Goal: Task Accomplishment & Management: Complete application form

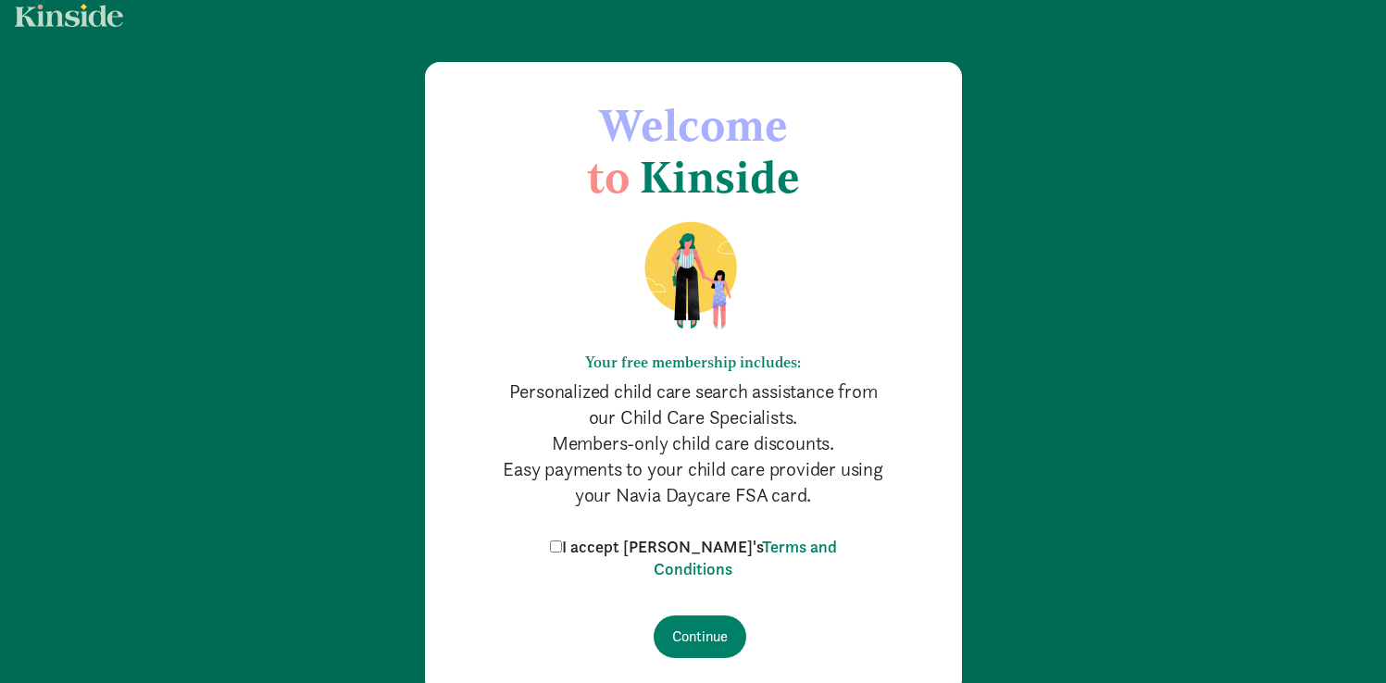
scroll to position [90, 0]
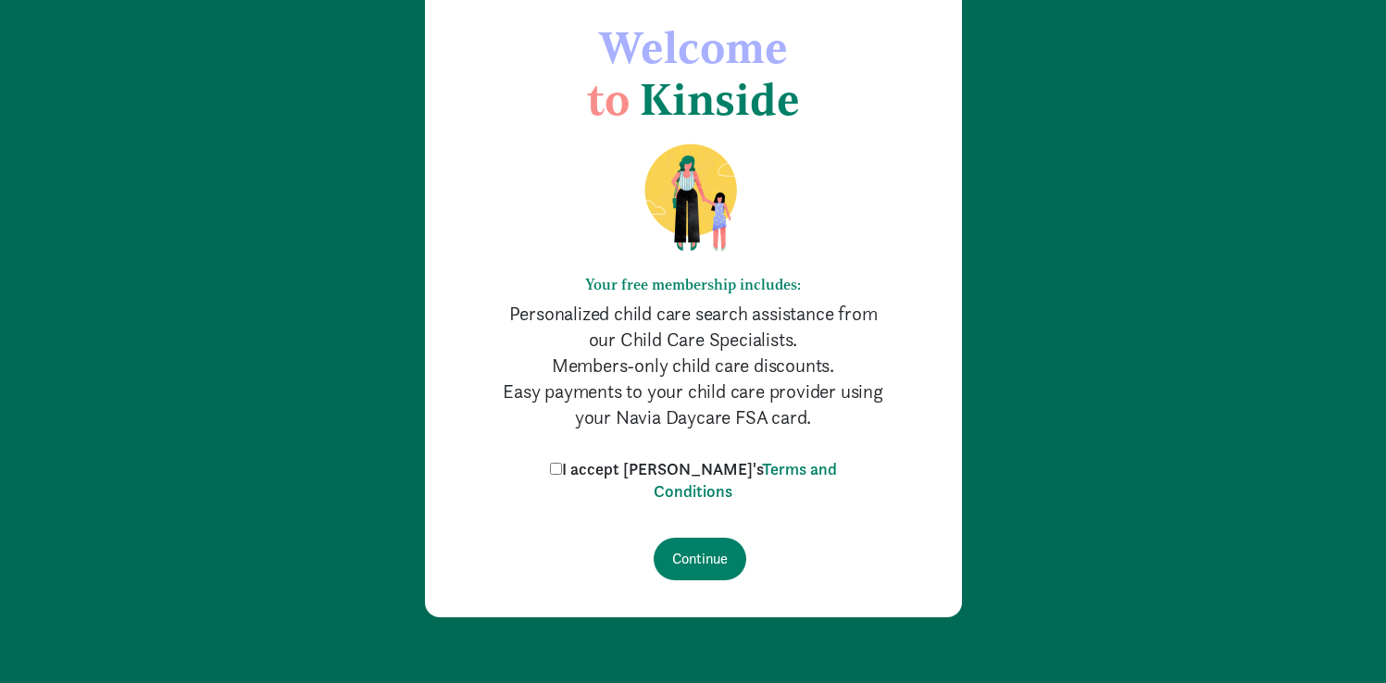
click at [626, 471] on label "I accept [PERSON_NAME]'s Terms and Conditions" at bounding box center [693, 480] width 296 height 44
click at [562, 471] on input "I accept [PERSON_NAME]'s Terms and Conditions" at bounding box center [556, 469] width 12 height 12
checkbox input "true"
click at [720, 561] on input "Continue" at bounding box center [700, 559] width 93 height 43
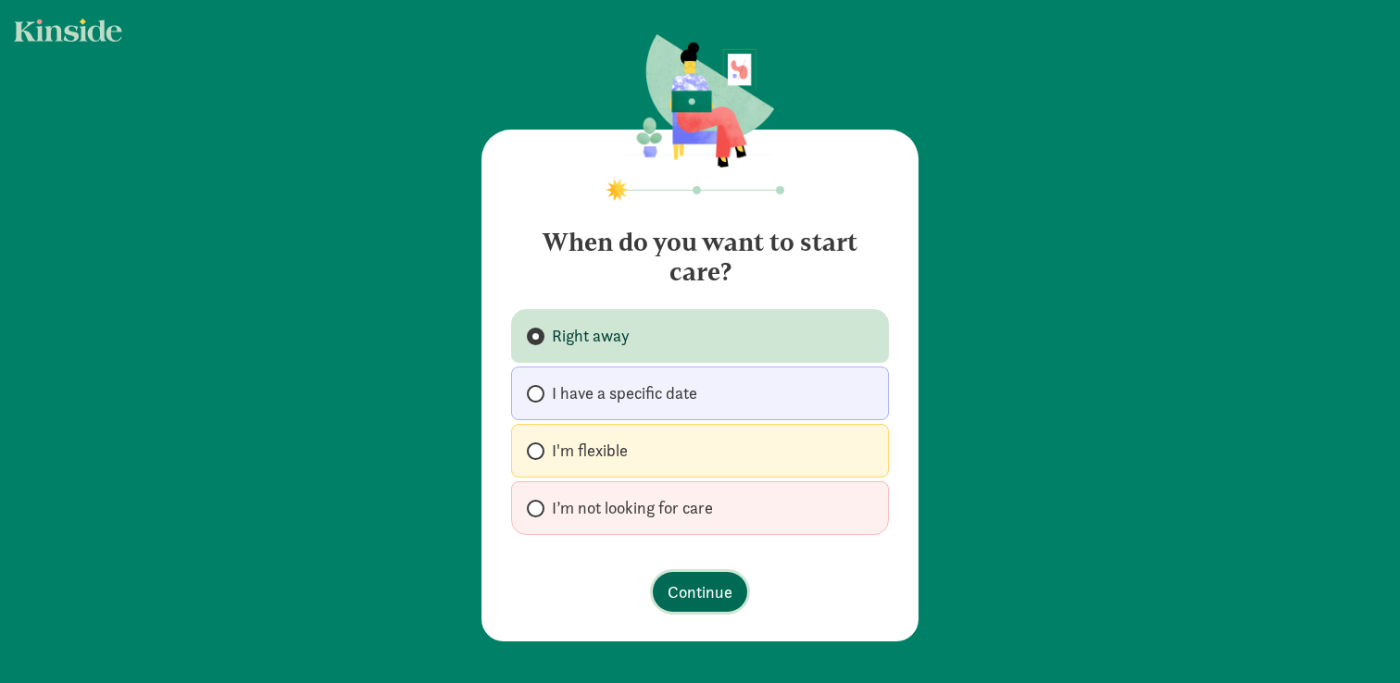
click at [713, 597] on span "Continue" at bounding box center [700, 592] width 65 height 25
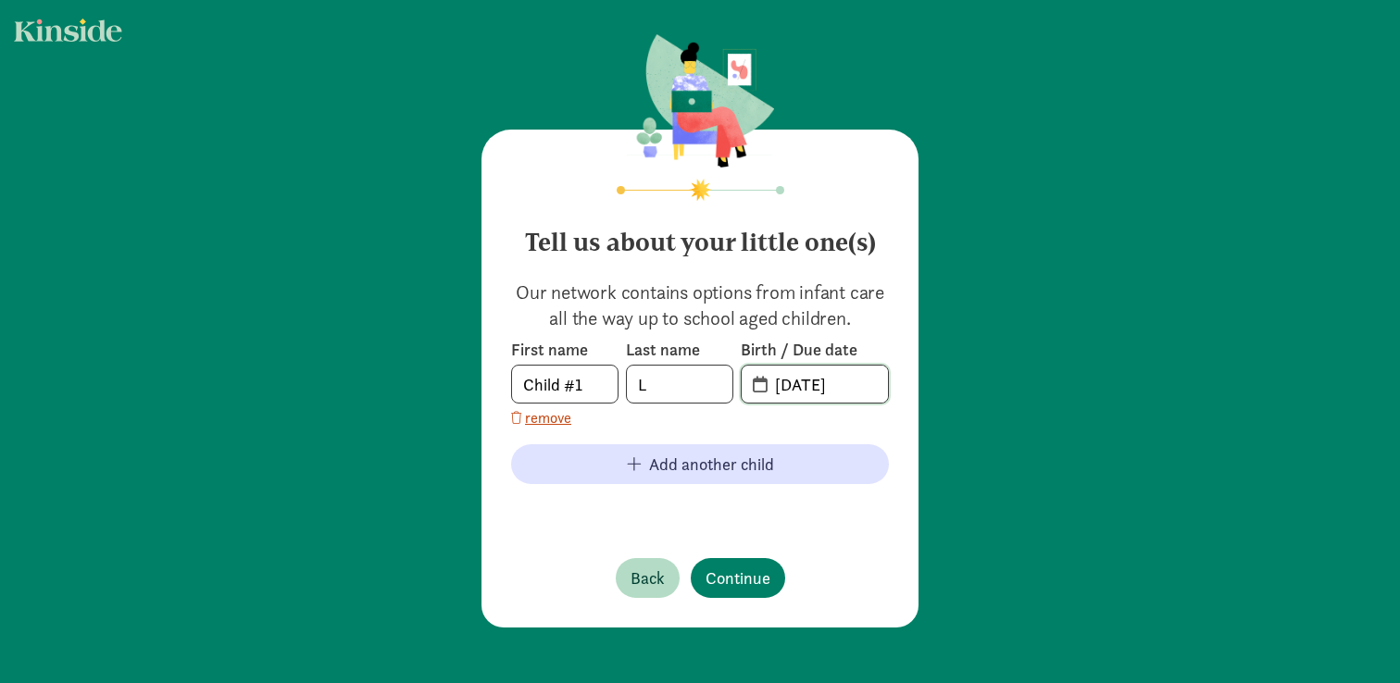
click at [833, 382] on input "[DATE]" at bounding box center [826, 384] width 124 height 37
click at [847, 385] on input "09-08-2025" at bounding box center [826, 384] width 124 height 37
click at [782, 386] on input "09-08-2024" at bounding box center [826, 384] width 124 height 37
type input "04-08-2024"
click at [738, 583] on span "Continue" at bounding box center [738, 578] width 65 height 25
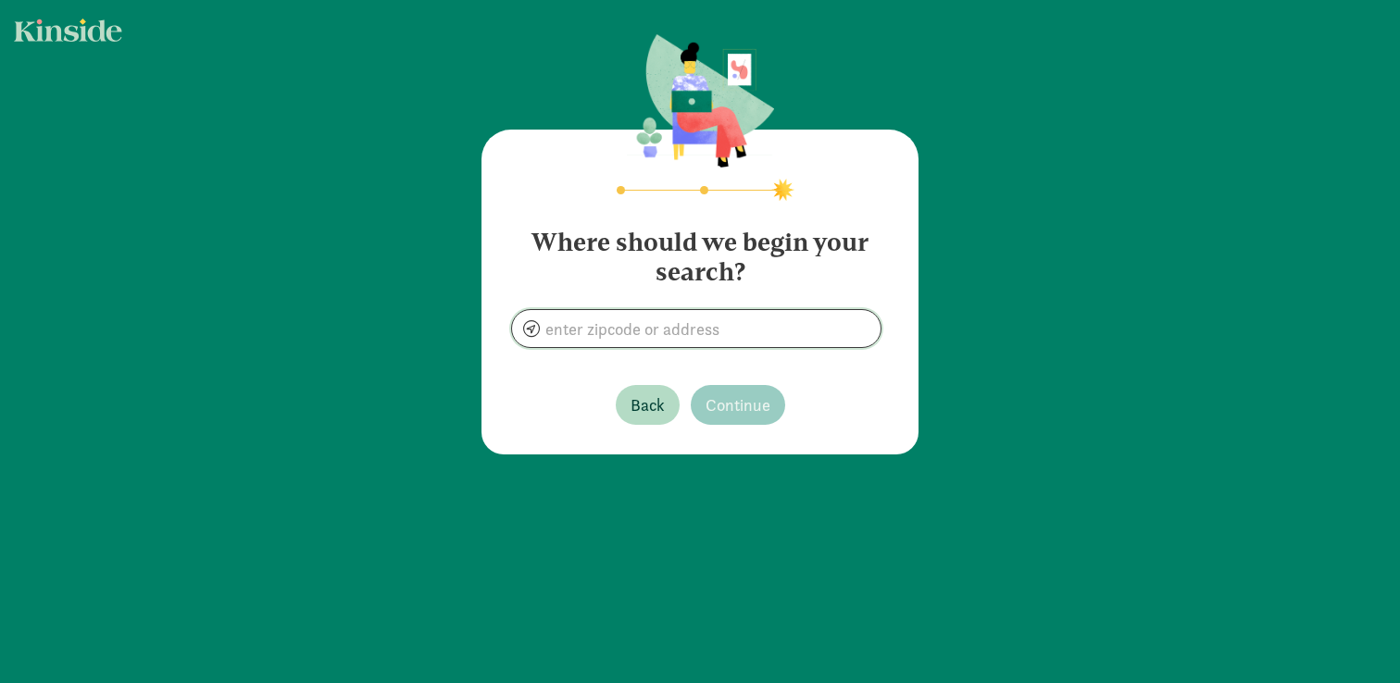
click at [725, 341] on input at bounding box center [696, 328] width 369 height 37
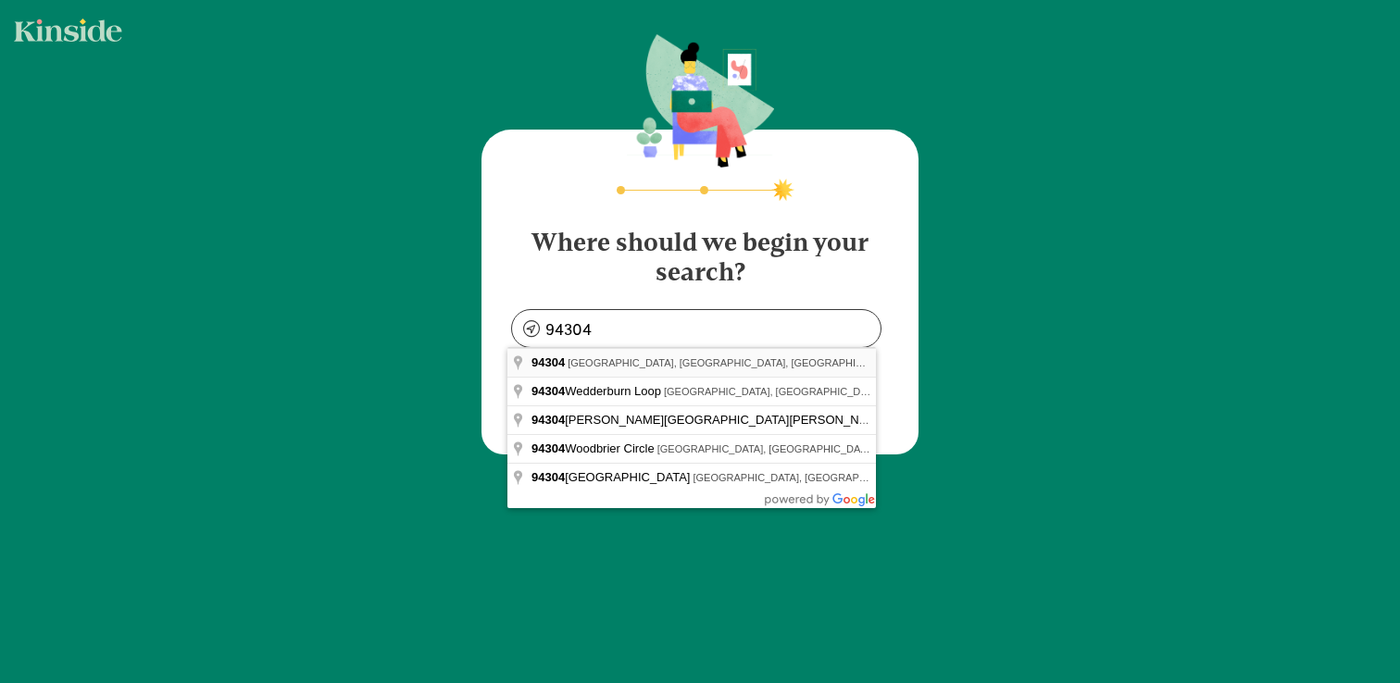
type input "Palo Alto, CA 94304, USA"
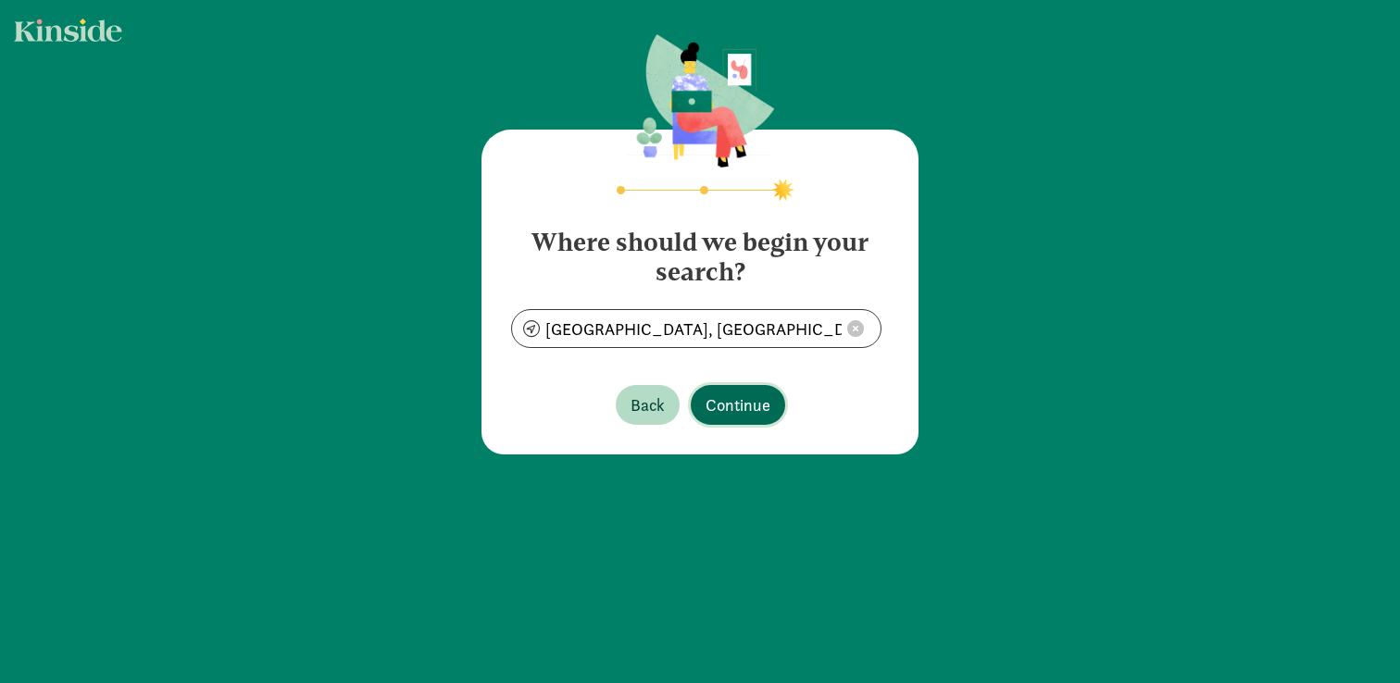
click at [742, 407] on span "Continue" at bounding box center [738, 405] width 65 height 25
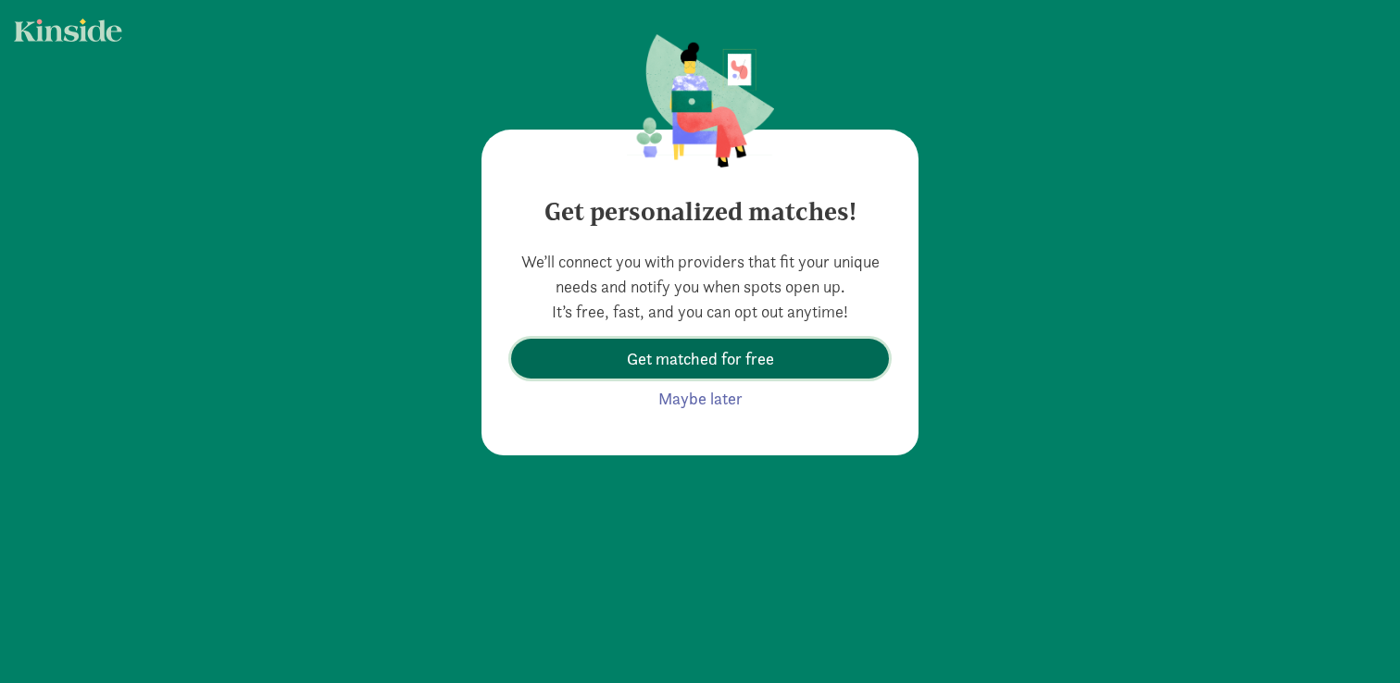
click at [748, 369] on span "Get matched for free" at bounding box center [700, 358] width 147 height 25
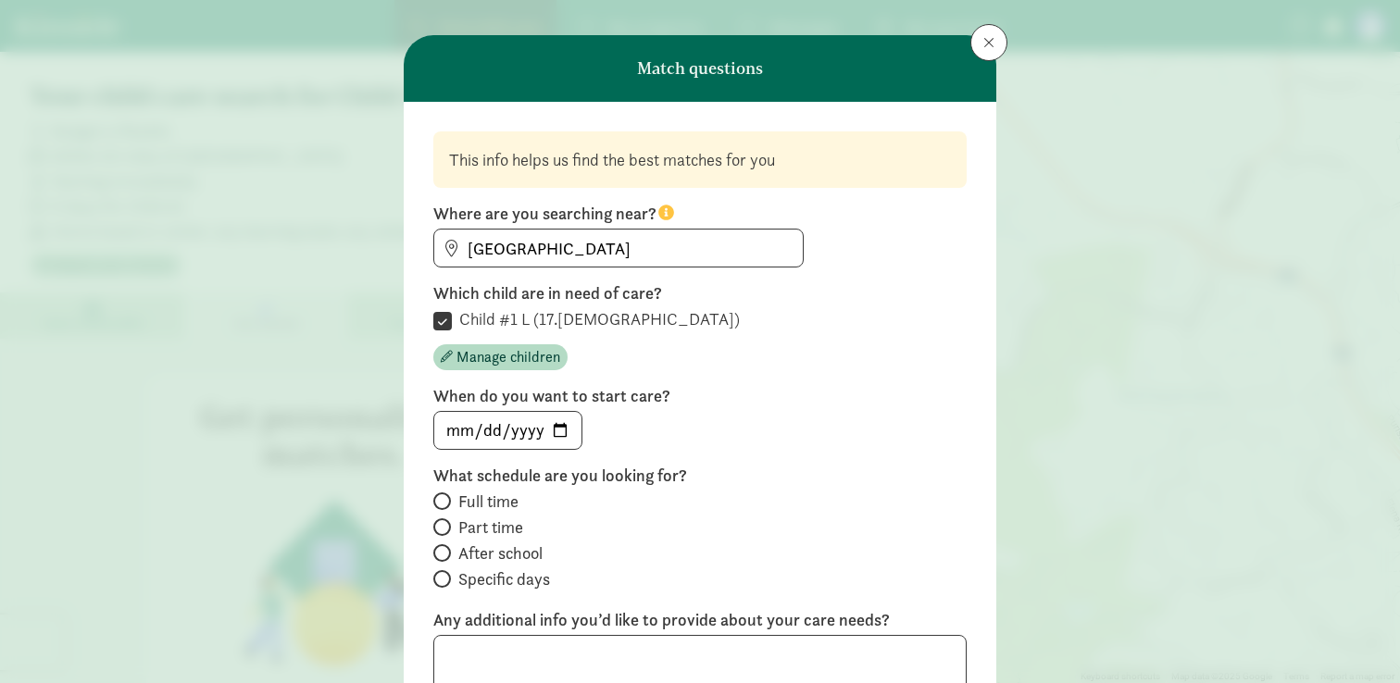
scroll to position [93, 0]
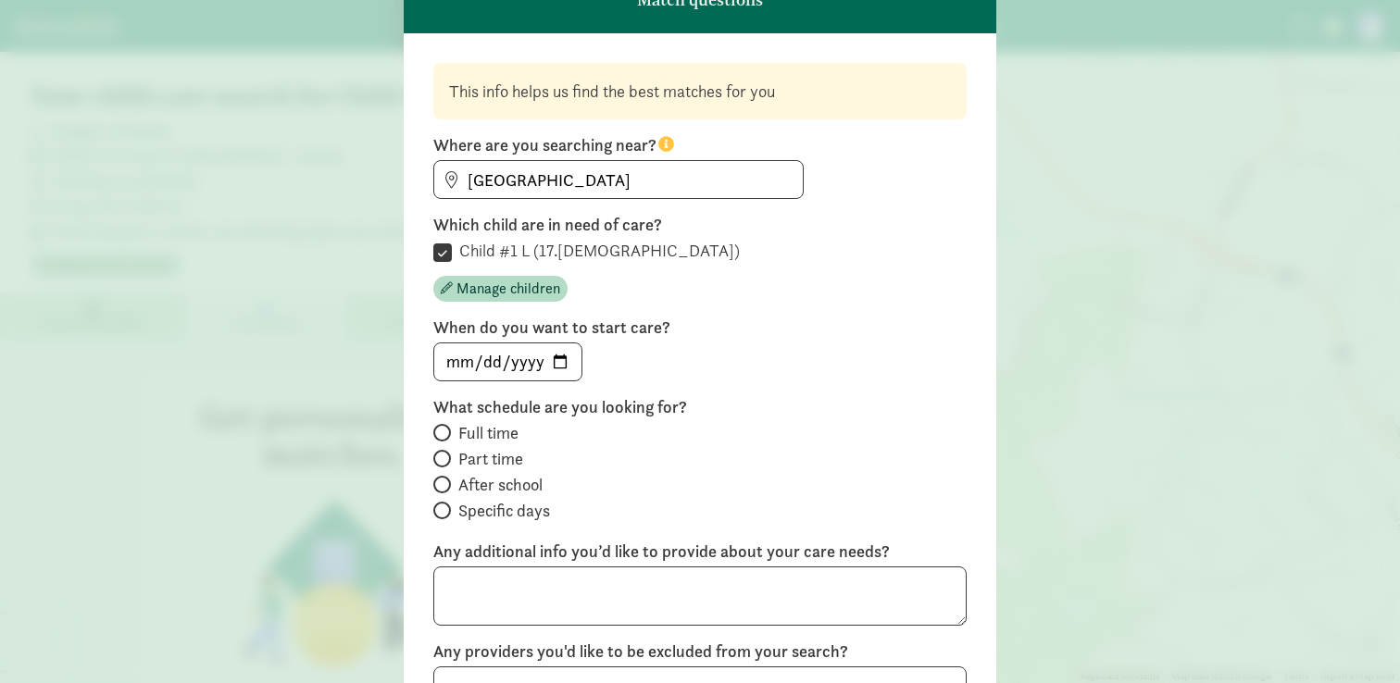
click at [462, 429] on span "Full time" at bounding box center [488, 433] width 60 height 22
click at [445, 429] on input "Full time" at bounding box center [439, 433] width 12 height 12
radio input "true"
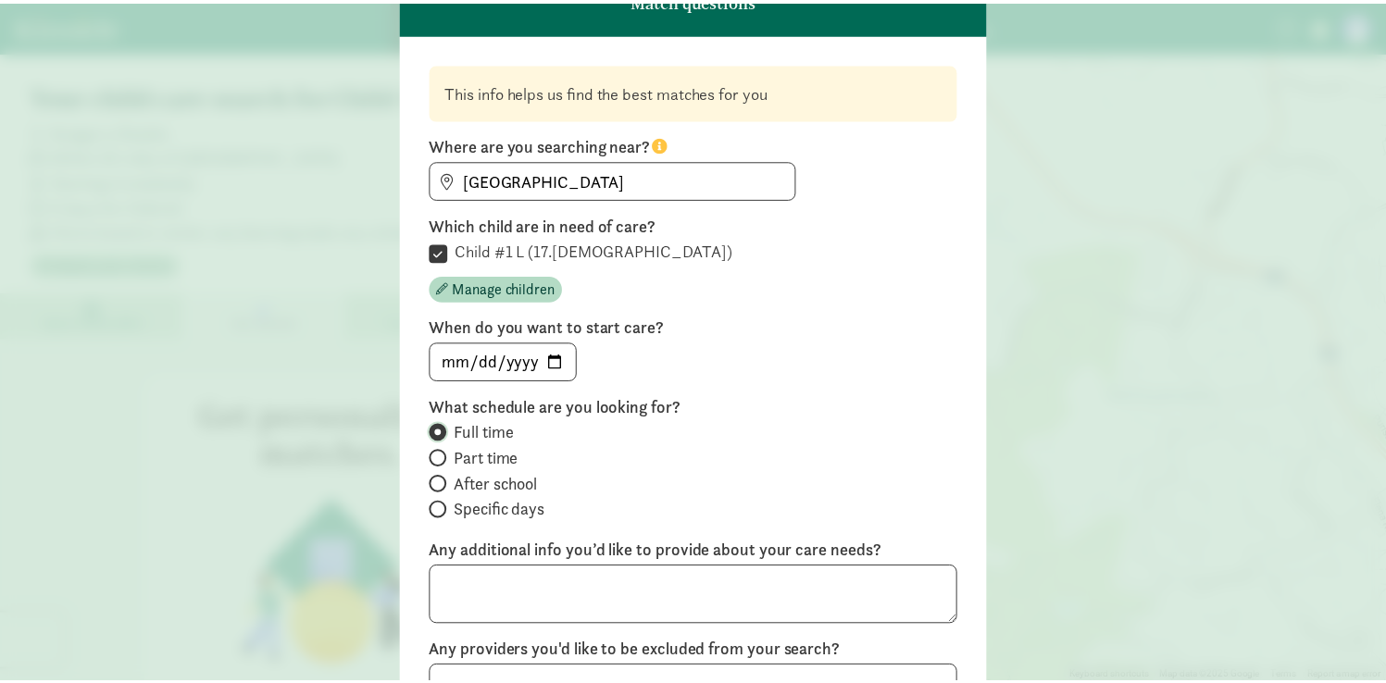
scroll to position [268, 0]
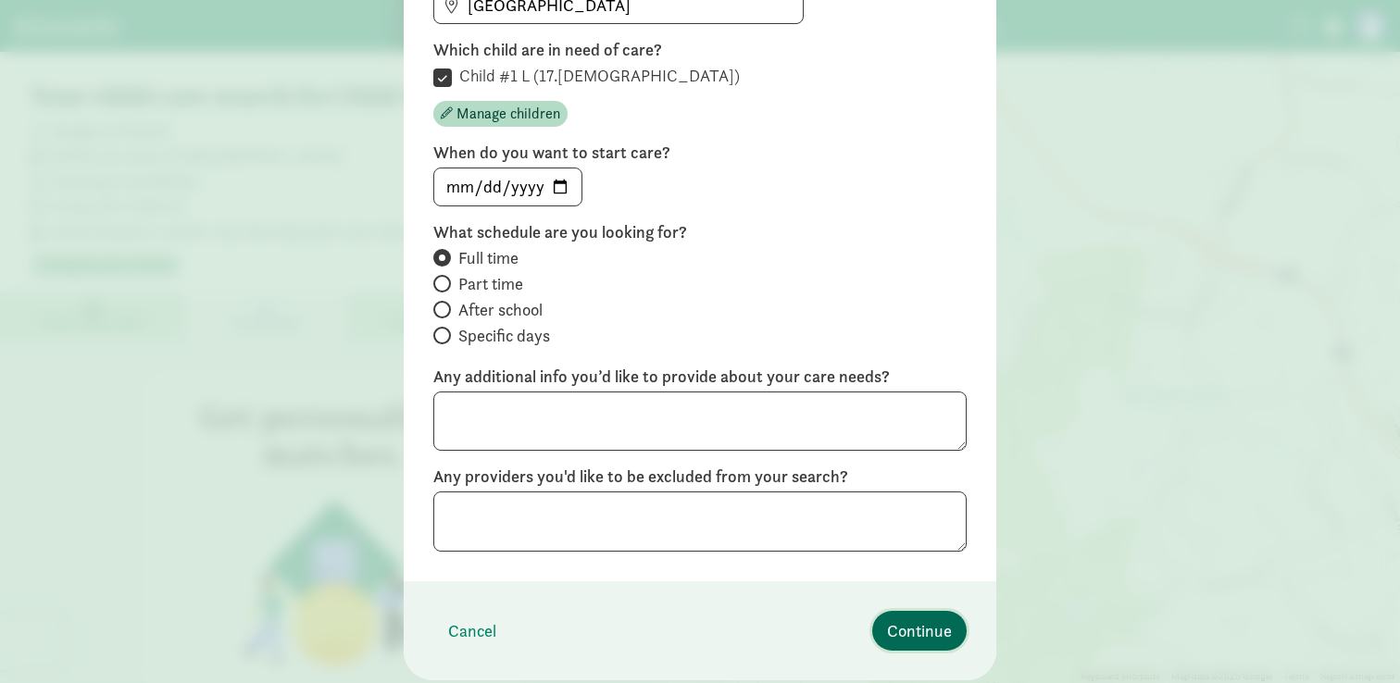
click at [934, 647] on button "Continue" at bounding box center [919, 631] width 94 height 40
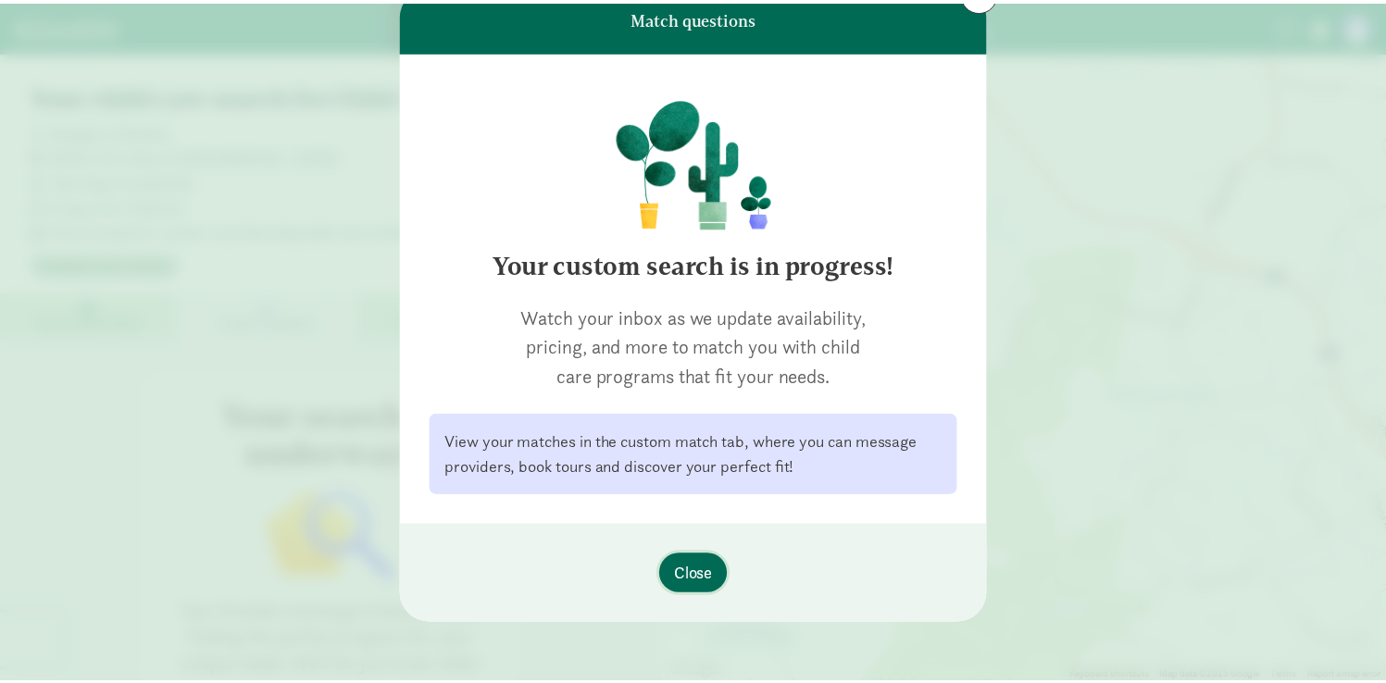
scroll to position [75, 0]
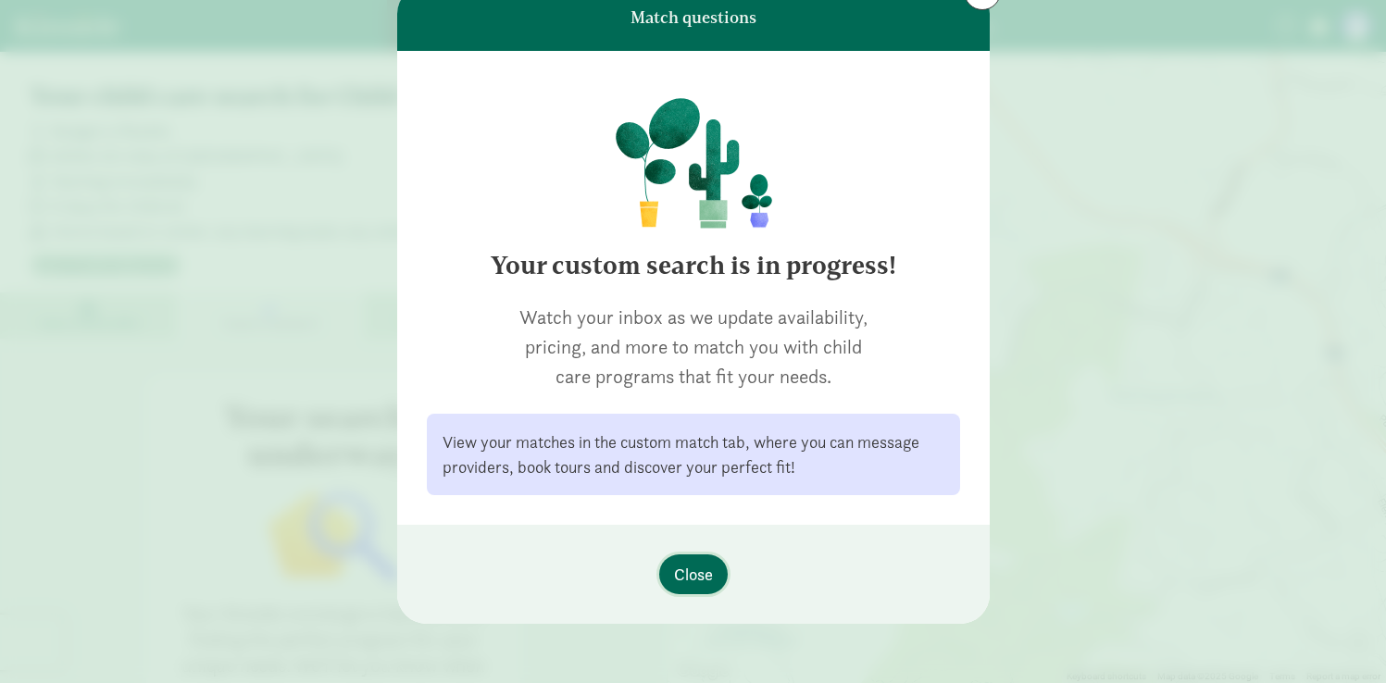
click at [695, 583] on span "Close" at bounding box center [693, 574] width 39 height 25
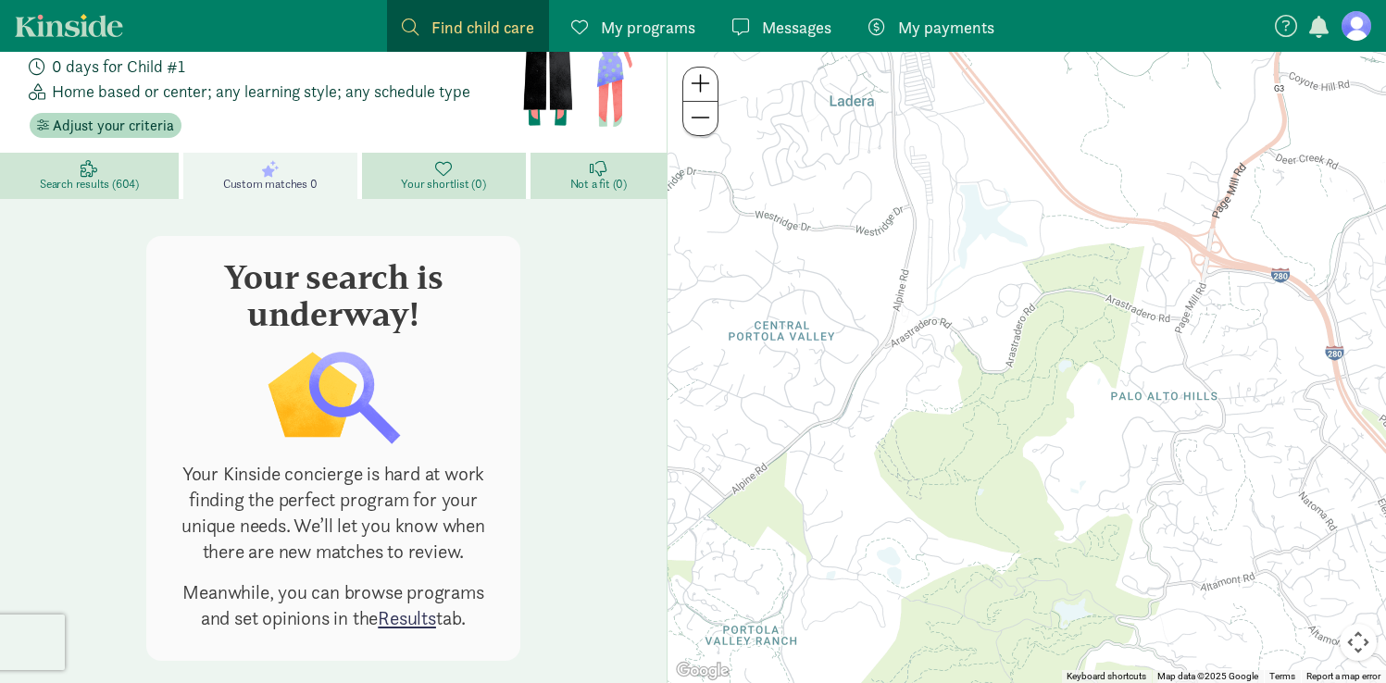
scroll to position [169, 0]
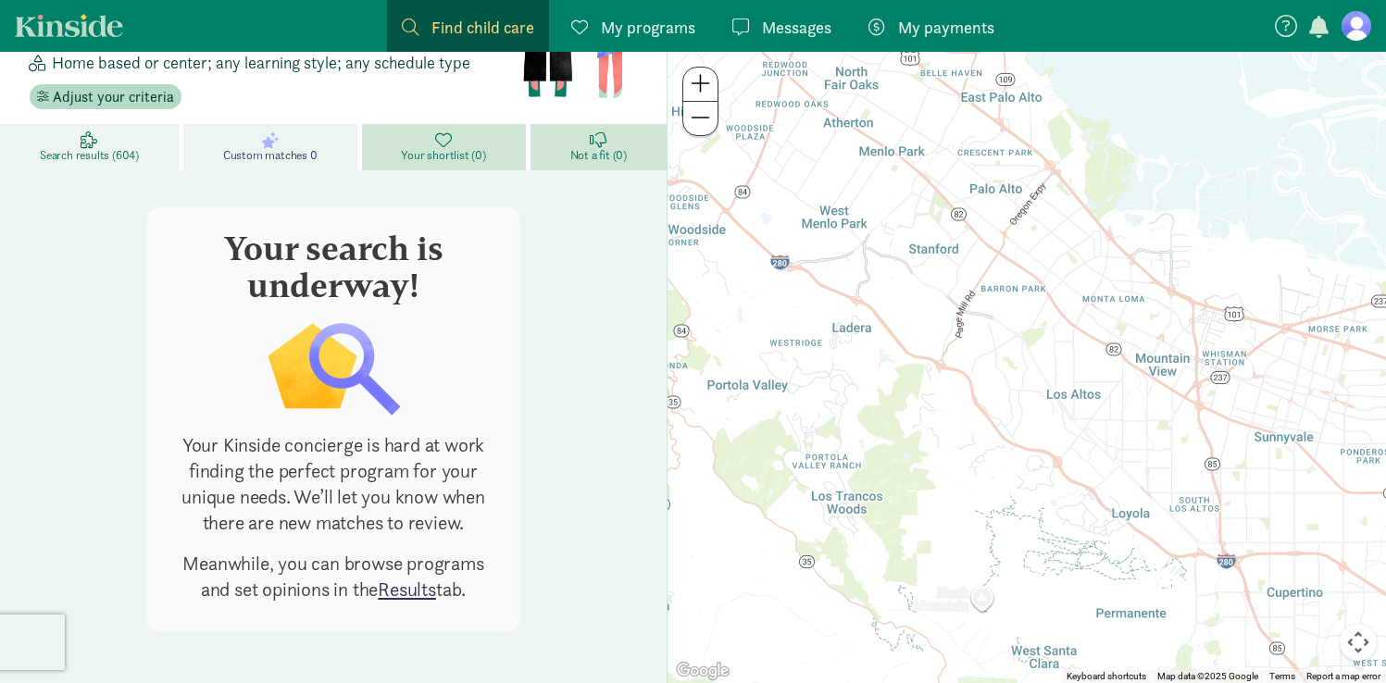
click at [72, 144] on link "Search results (604)" at bounding box center [91, 147] width 183 height 46
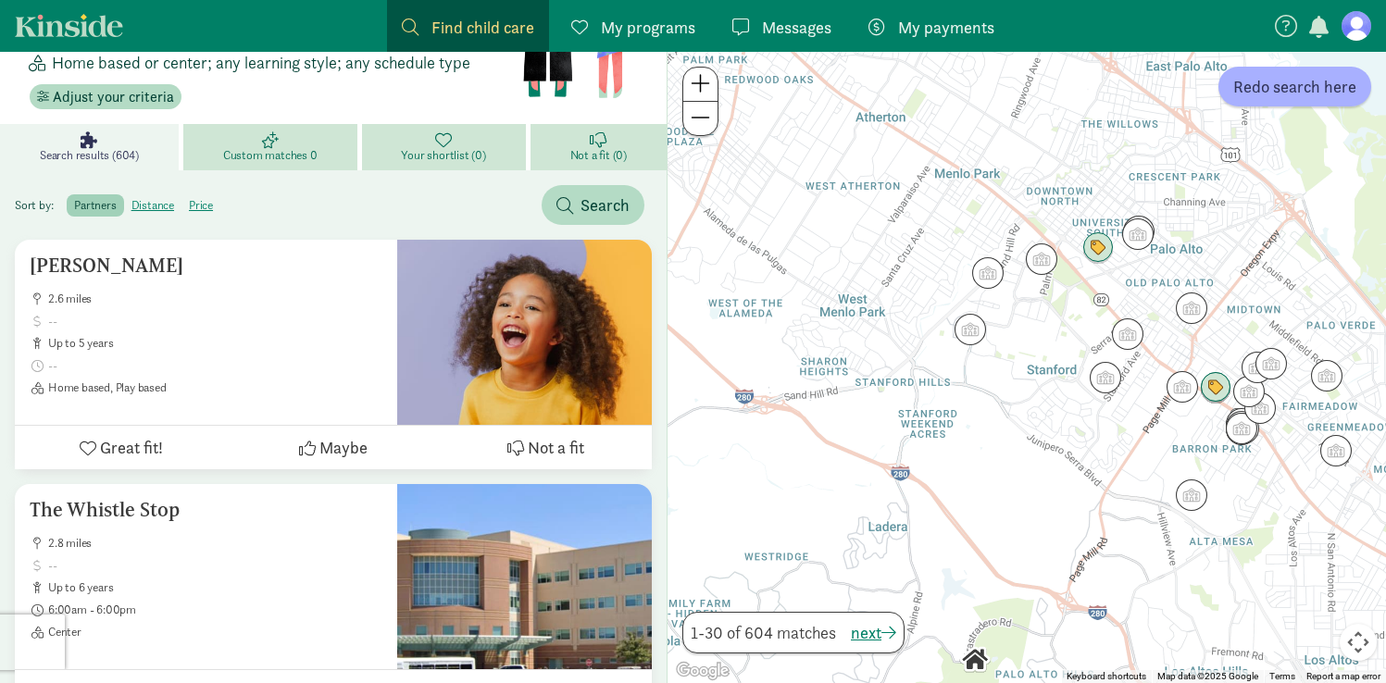
drag, startPoint x: 821, startPoint y: 295, endPoint x: 981, endPoint y: 456, distance: 225.9
click at [981, 456] on div at bounding box center [1027, 368] width 719 height 632
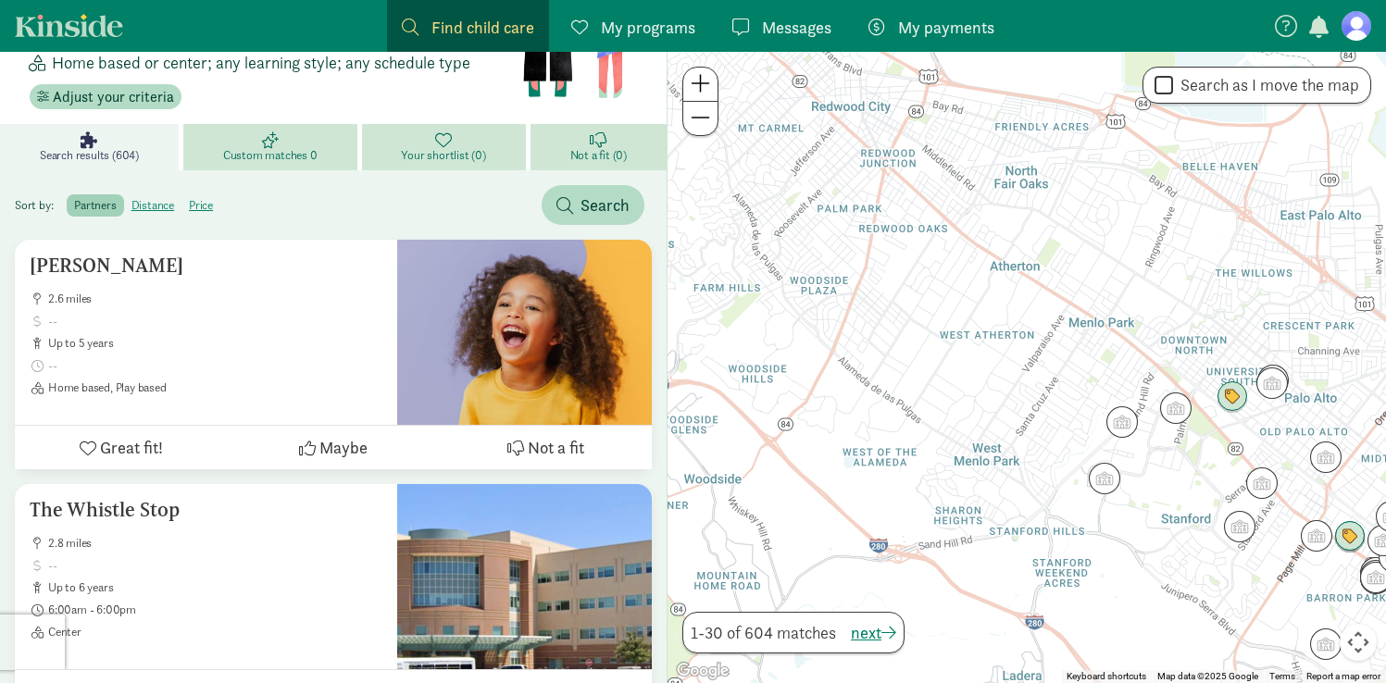
drag, startPoint x: 831, startPoint y: 251, endPoint x: 971, endPoint y: 408, distance: 210.6
click at [971, 408] on div at bounding box center [1027, 368] width 719 height 632
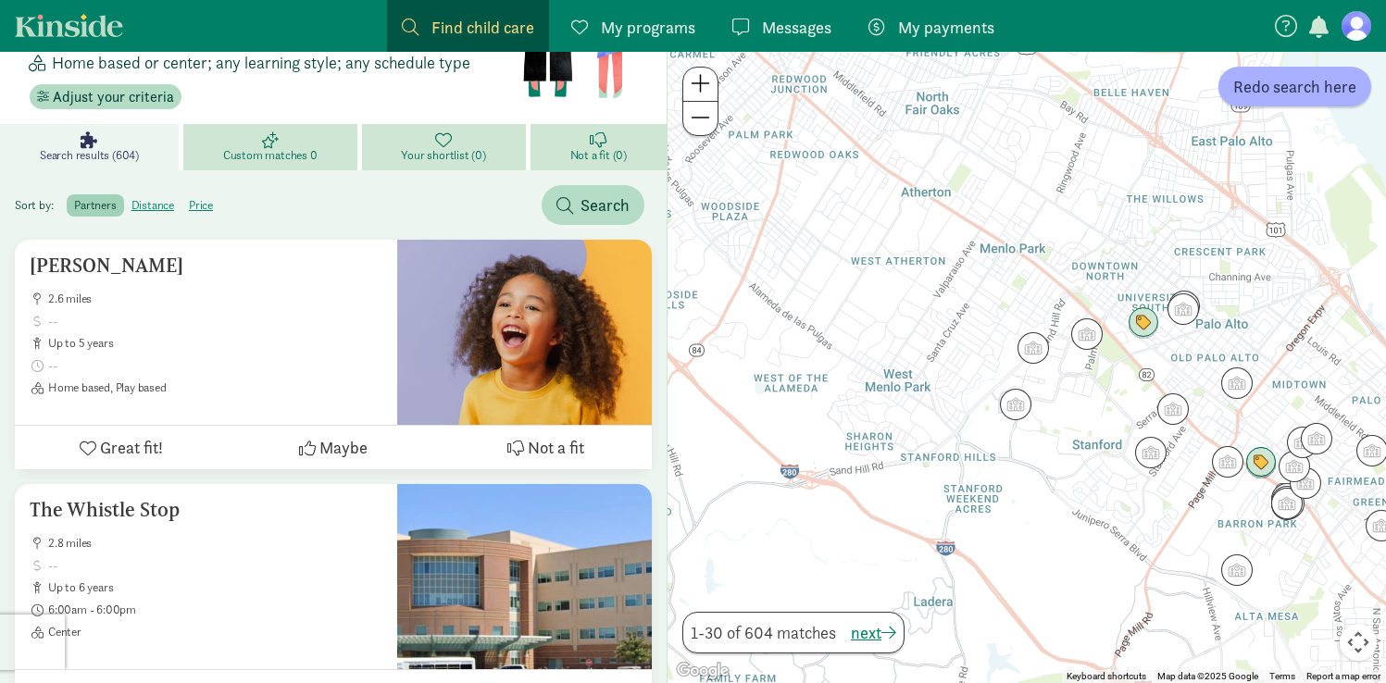
drag, startPoint x: 962, startPoint y: 396, endPoint x: 868, endPoint y: 319, distance: 122.4
click at [868, 319] on div at bounding box center [1027, 368] width 719 height 632
click at [1038, 349] on img "Click to see details" at bounding box center [1029, 345] width 35 height 35
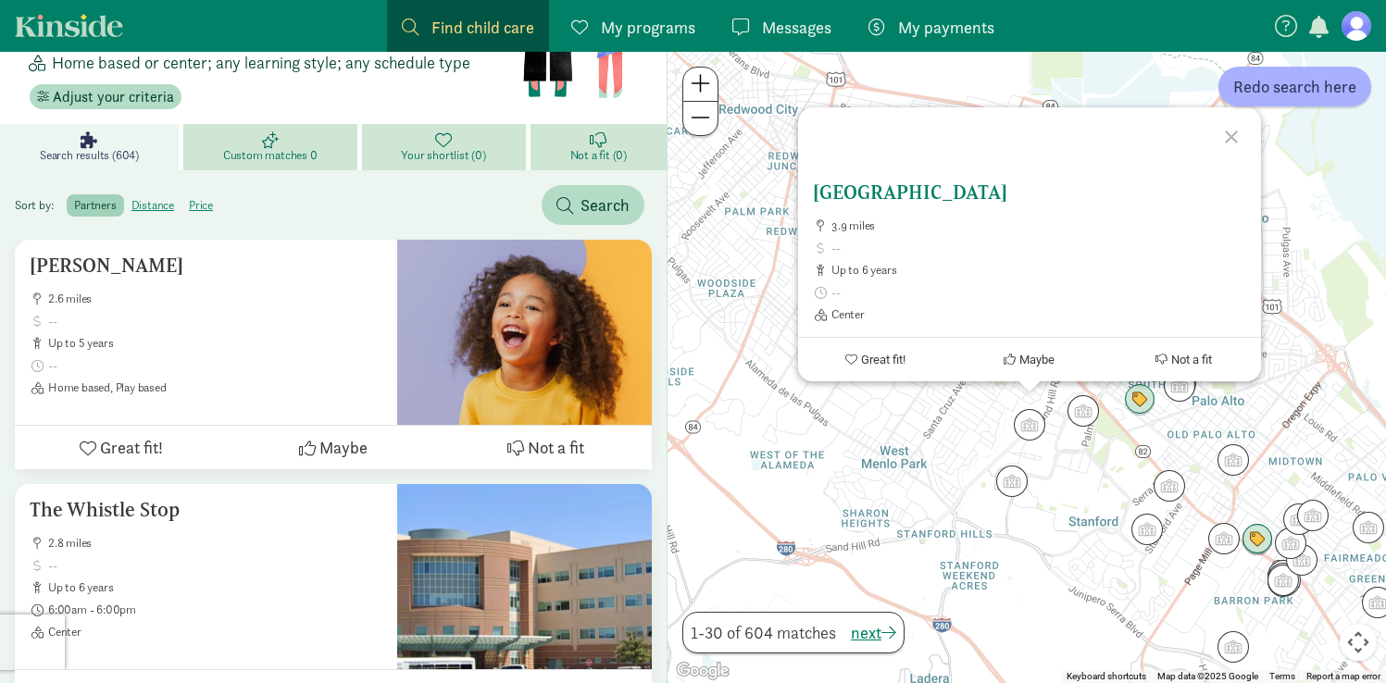
click at [881, 363] on span "Great fit!" at bounding box center [883, 360] width 44 height 14
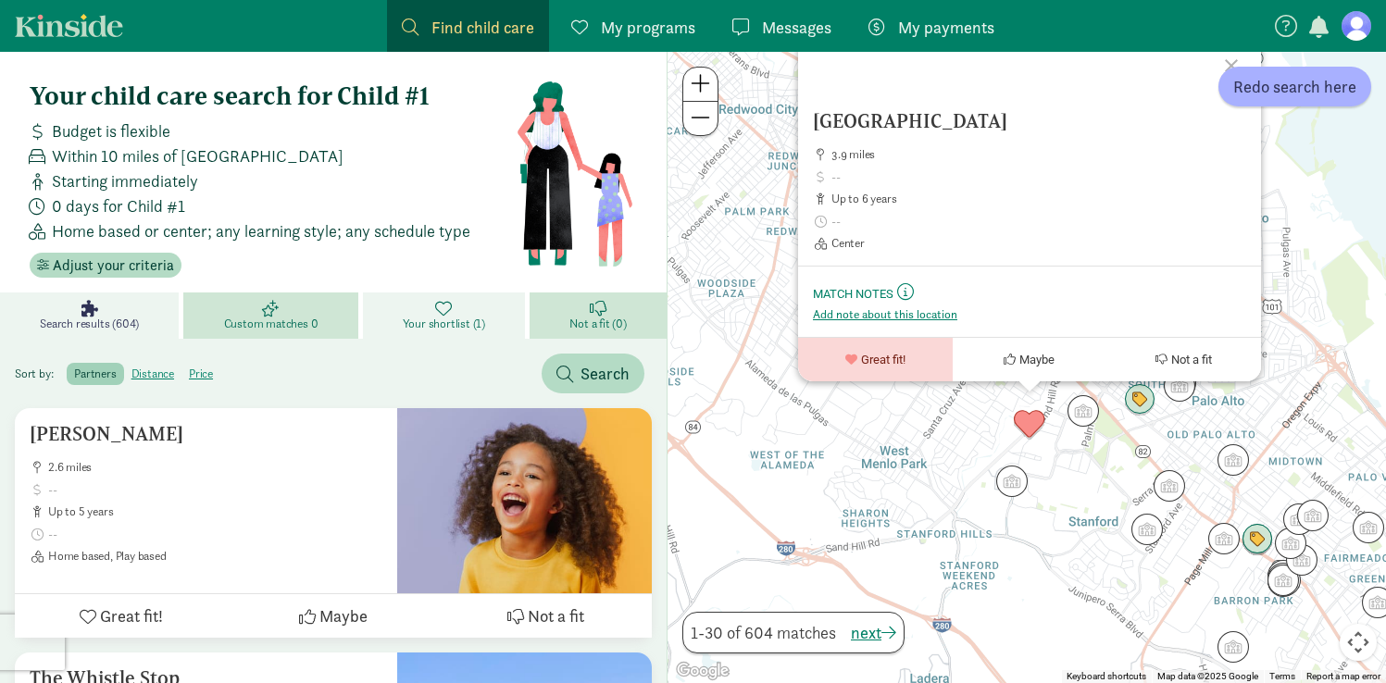
click at [464, 324] on span "Your shortlist (1)" at bounding box center [444, 324] width 82 height 15
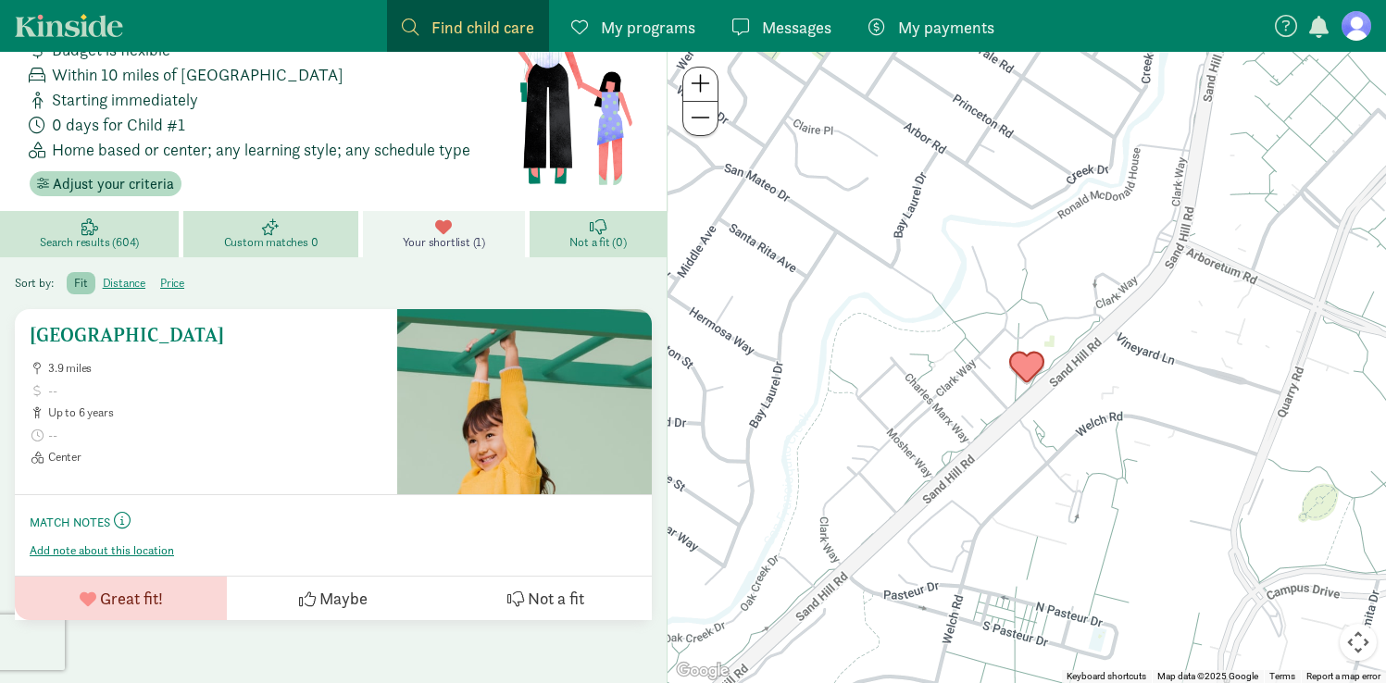
scroll to position [165, 0]
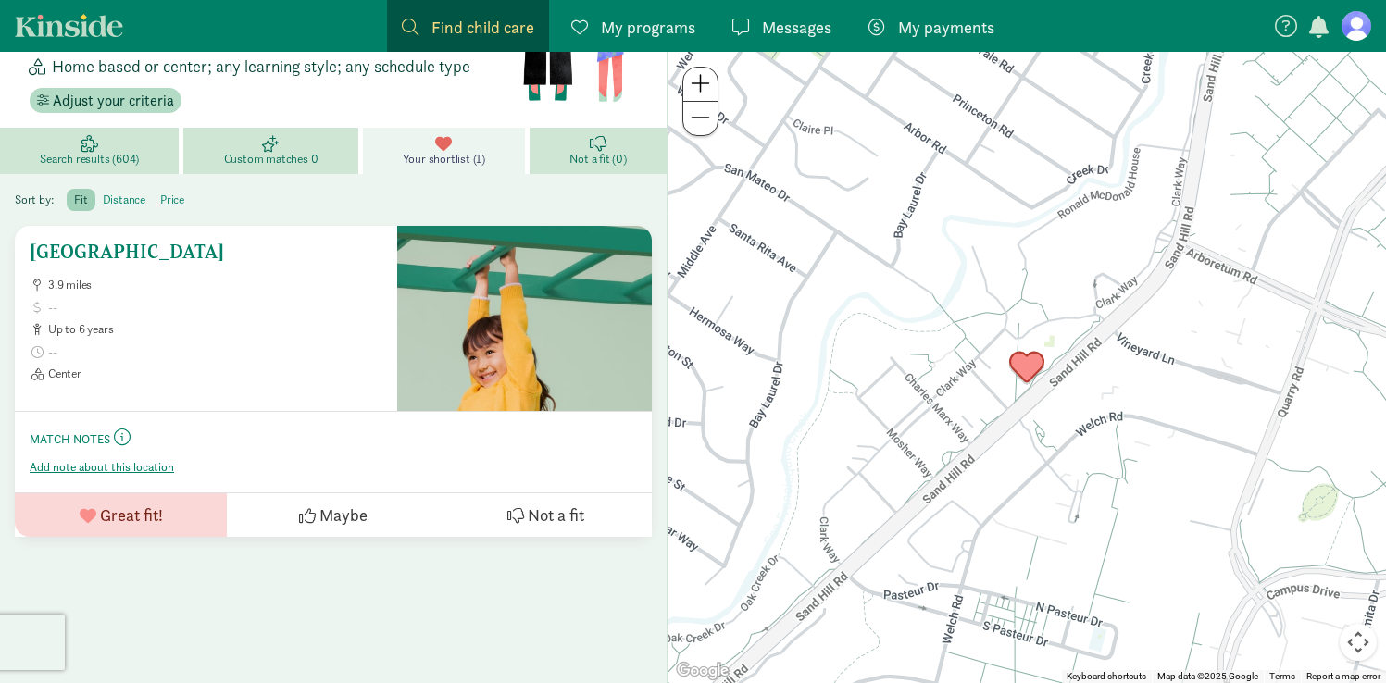
click at [253, 332] on span "up to 6 years" at bounding box center [215, 329] width 334 height 15
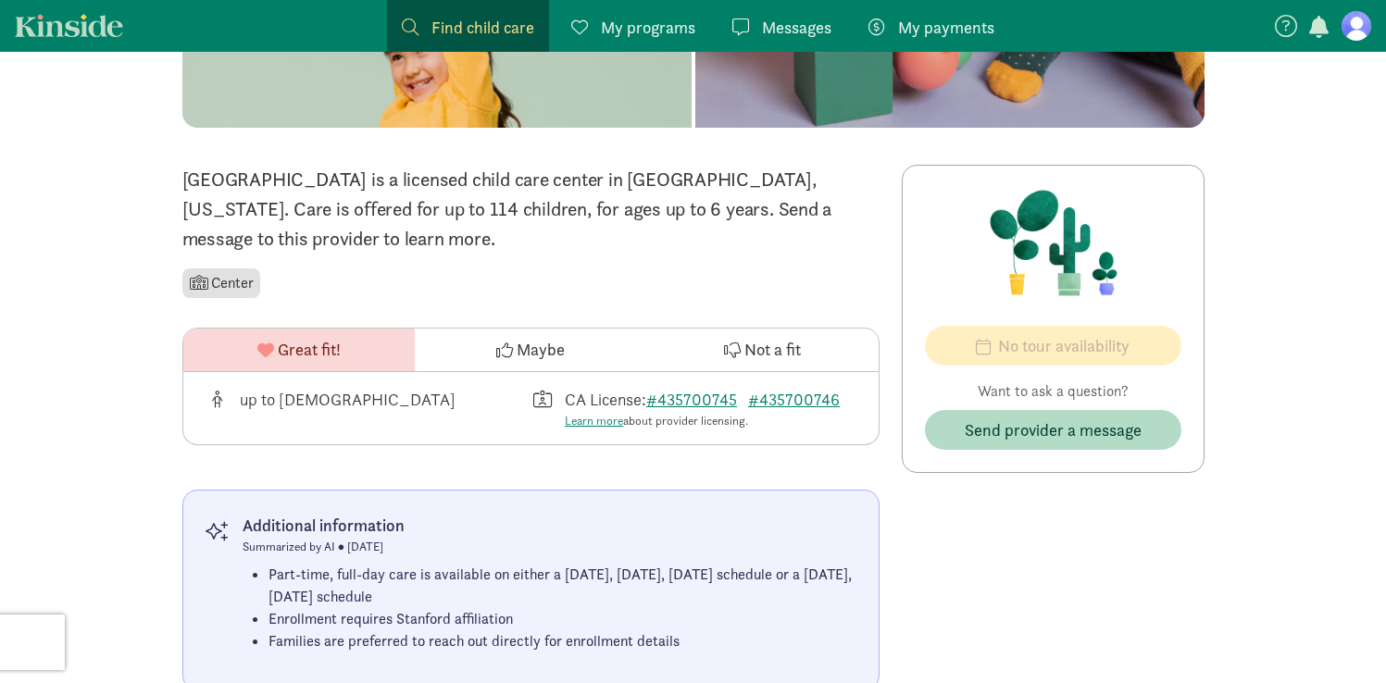
scroll to position [381, 0]
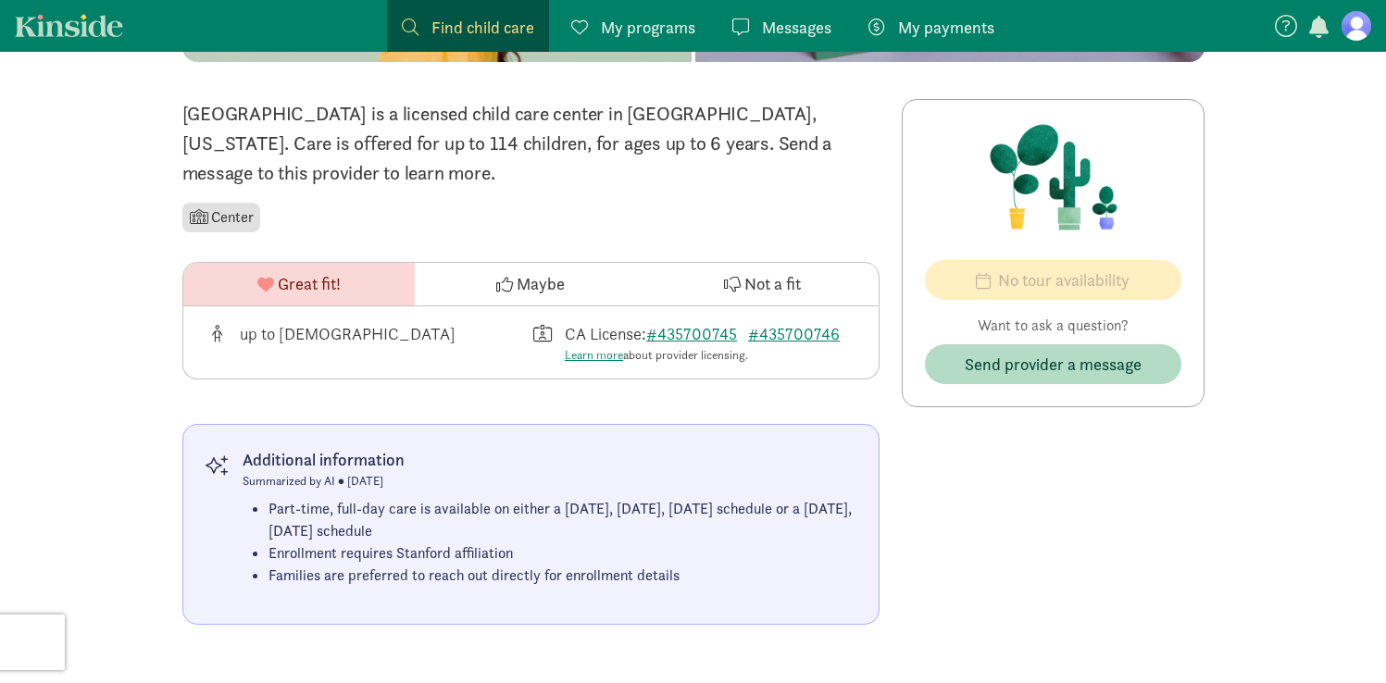
drag, startPoint x: 342, startPoint y: 509, endPoint x: 676, endPoint y: 562, distance: 338.5
click at [670, 556] on ul "Part-time, full-day care is available on either a [DATE], [DATE], [DATE] schedu…" at bounding box center [563, 542] width 588 height 89
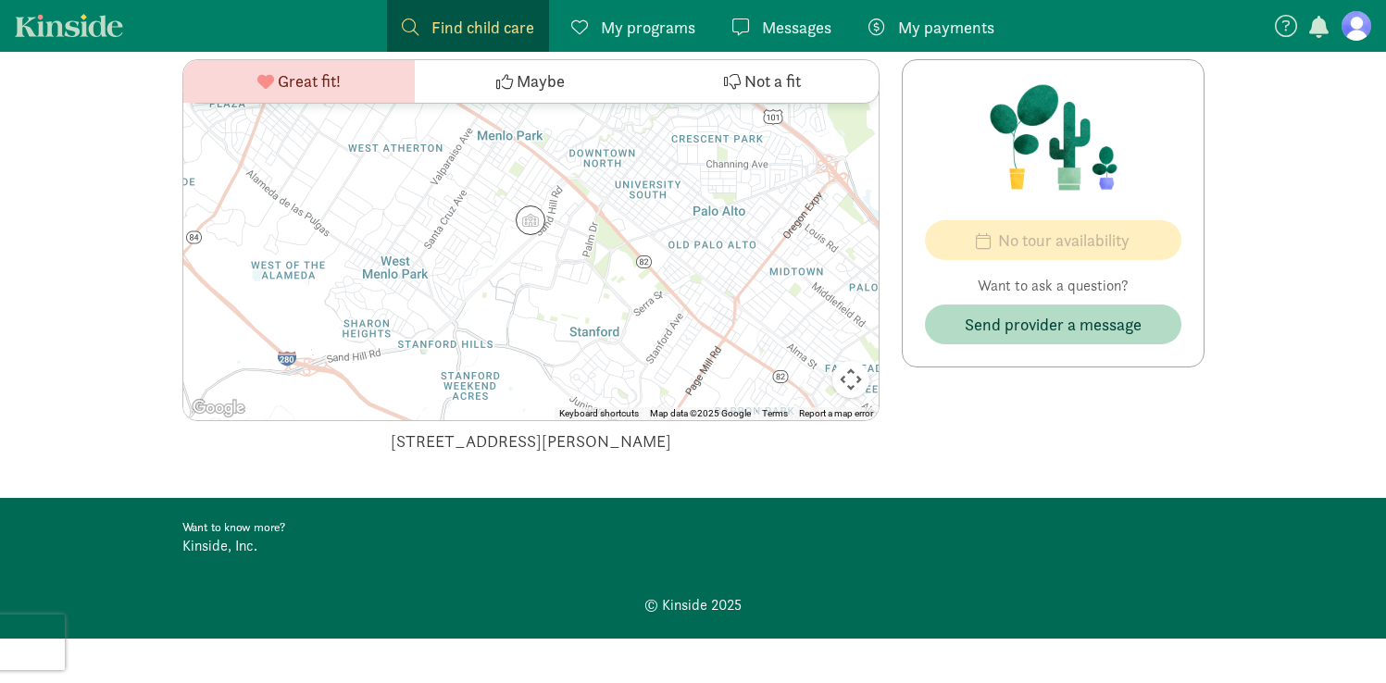
scroll to position [1080, 0]
